Goal: Information Seeking & Learning: Learn about a topic

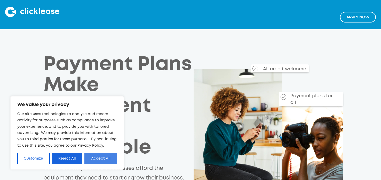
click at [97, 161] on button "Accept All" at bounding box center [100, 157] width 33 height 11
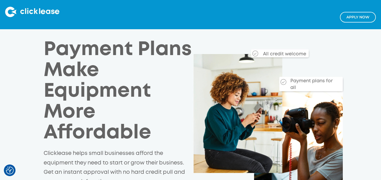
scroll to position [14, 0]
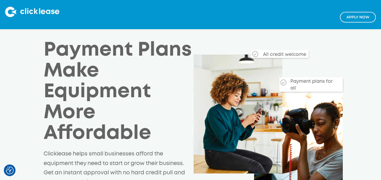
click at [300, 83] on div "Payment plans for all" at bounding box center [313, 83] width 51 height 16
click at [285, 82] on img at bounding box center [283, 82] width 6 height 6
click at [299, 86] on div "Payment plans for all" at bounding box center [313, 83] width 51 height 16
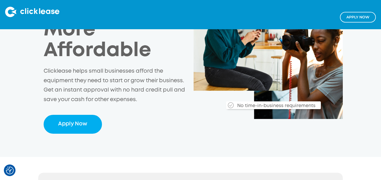
scroll to position [0, 0]
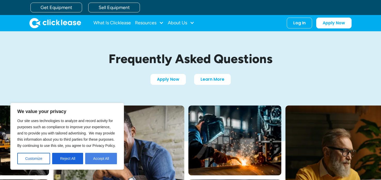
click at [99, 161] on button "Accept All" at bounding box center [101, 157] width 32 height 11
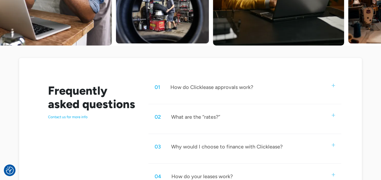
scroll to position [206, 0]
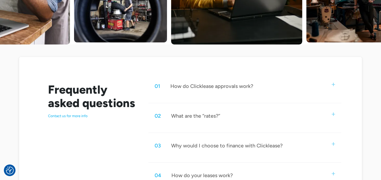
click at [209, 83] on div "How do Clicklease approvals work?" at bounding box center [211, 86] width 83 height 7
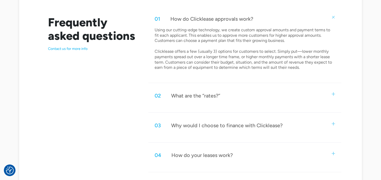
scroll to position [290, 0]
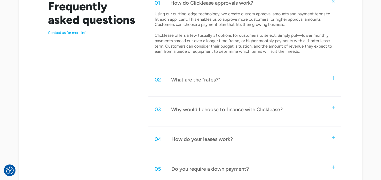
click at [209, 79] on div "What are the “rates?”" at bounding box center [195, 79] width 49 height 7
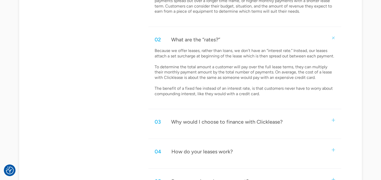
scroll to position [350, 0]
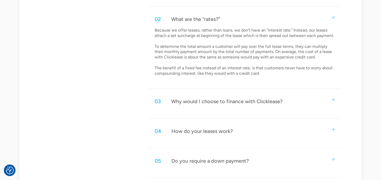
click at [200, 101] on div "Why would I choose to finance with Clicklease?" at bounding box center [226, 101] width 111 height 7
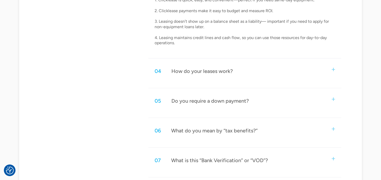
scroll to position [501, 0]
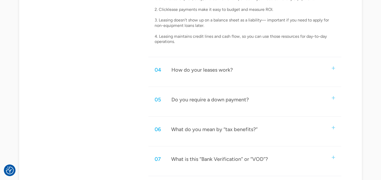
click at [193, 101] on div "Do you require a down payment?" at bounding box center [209, 99] width 77 height 7
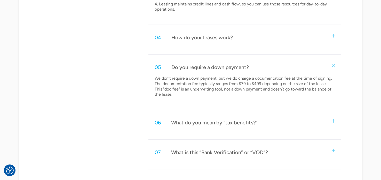
scroll to position [555, 0]
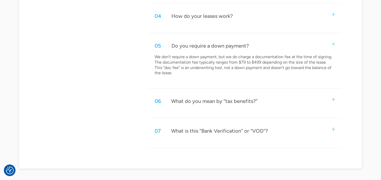
click at [182, 99] on div "What do you mean by “tax benefits?”" at bounding box center [214, 101] width 86 height 7
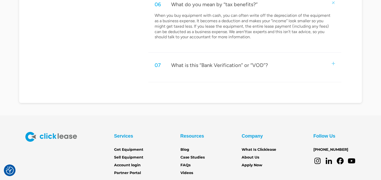
scroll to position [656, 0]
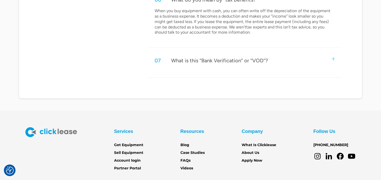
click at [219, 58] on div "What is this “Bank Verification” or “VOD”?" at bounding box center [219, 60] width 97 height 7
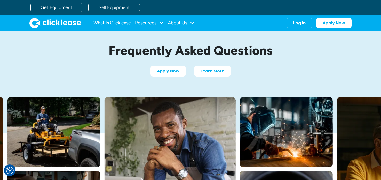
scroll to position [7, 0]
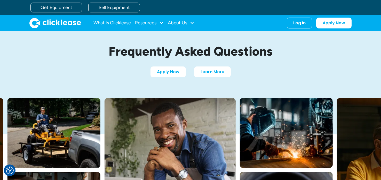
click at [163, 22] on div at bounding box center [161, 22] width 5 height 5
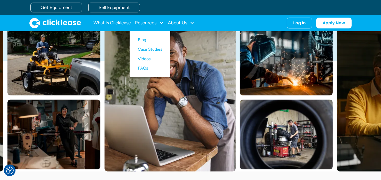
scroll to position [0, 0]
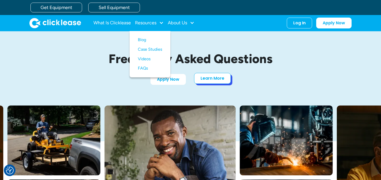
click at [223, 78] on link "Learn More" at bounding box center [212, 78] width 37 height 11
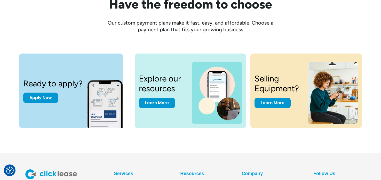
scroll to position [668, 0]
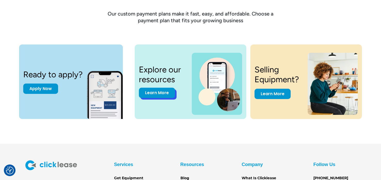
click at [161, 90] on link "Learn More" at bounding box center [157, 92] width 36 height 10
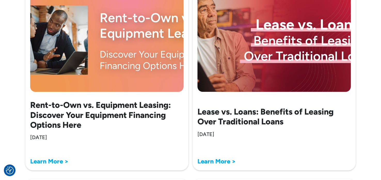
scroll to position [803, 0]
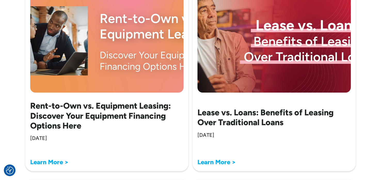
click at [86, 55] on img at bounding box center [106, 40] width 153 height 103
click at [130, 52] on img at bounding box center [106, 40] width 153 height 103
click at [55, 160] on strong "Learn More >" at bounding box center [49, 161] width 38 height 7
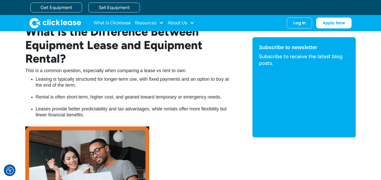
scroll to position [1212, 0]
